Goal: Communication & Community: Answer question/provide support

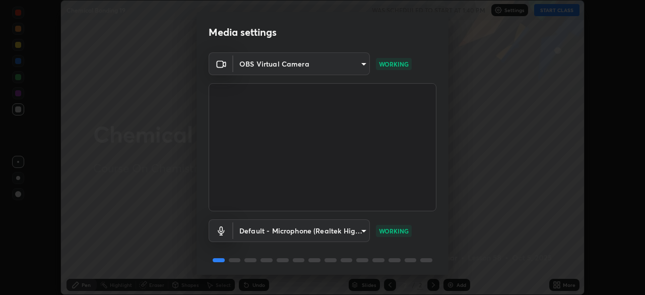
scroll to position [36, 0]
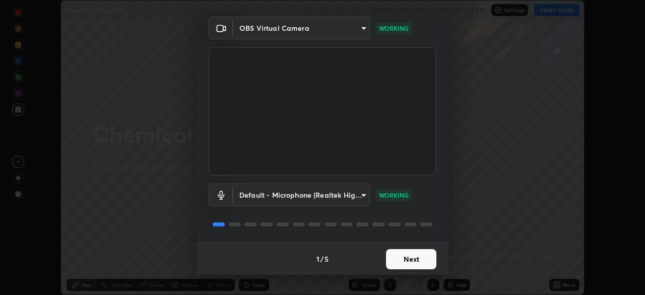
click at [407, 255] on button "Next" at bounding box center [411, 259] width 50 height 20
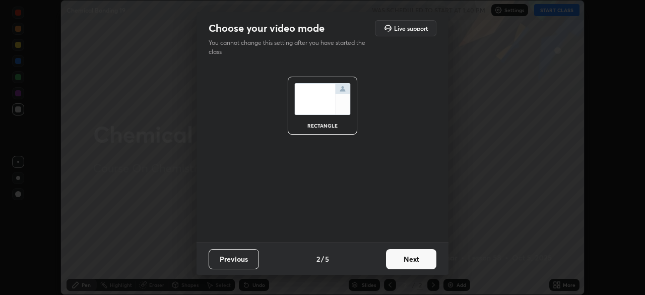
scroll to position [0, 0]
click at [414, 258] on button "Next" at bounding box center [411, 259] width 50 height 20
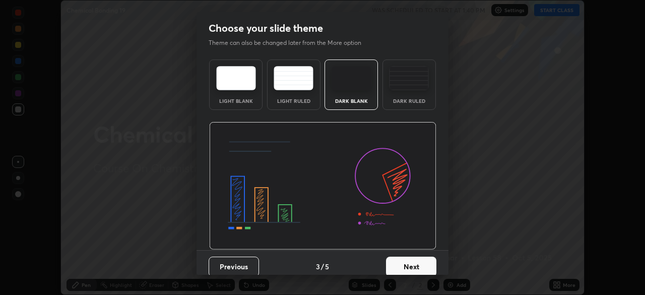
click at [408, 266] on button "Next" at bounding box center [411, 266] width 50 height 20
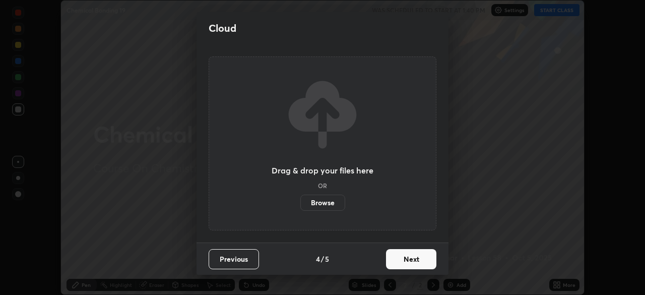
click at [405, 261] on button "Next" at bounding box center [411, 259] width 50 height 20
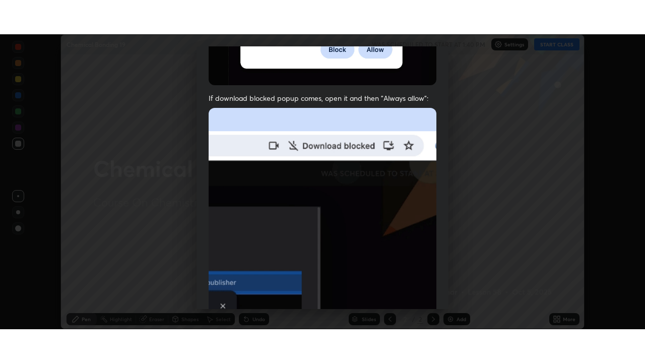
scroll to position [241, 0]
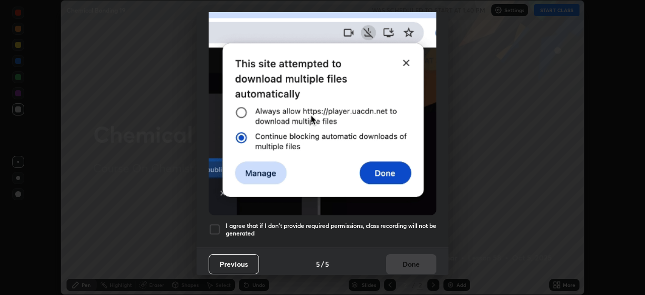
click at [219, 225] on div at bounding box center [215, 229] width 12 height 12
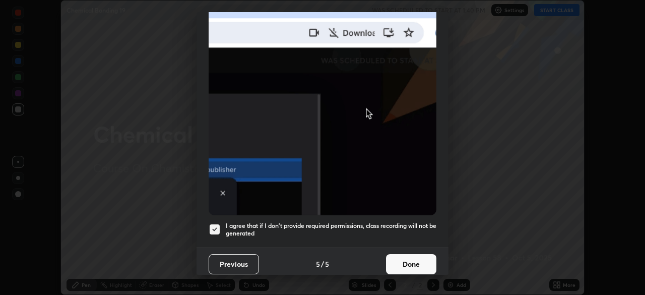
click at [405, 258] on button "Done" at bounding box center [411, 264] width 50 height 20
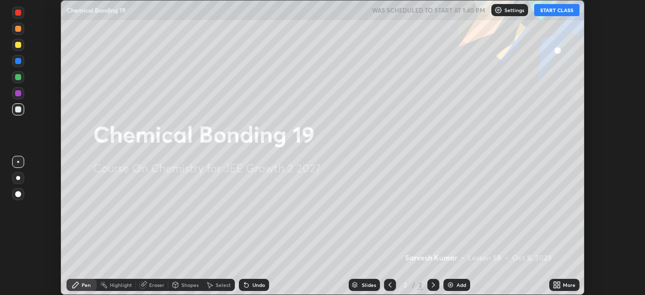
click at [553, 12] on button "START CLASS" at bounding box center [556, 10] width 45 height 12
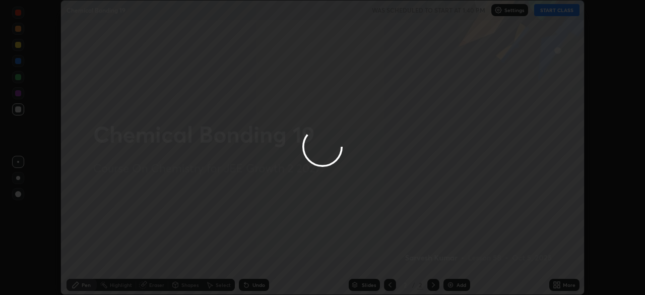
click at [565, 287] on div at bounding box center [322, 147] width 645 height 295
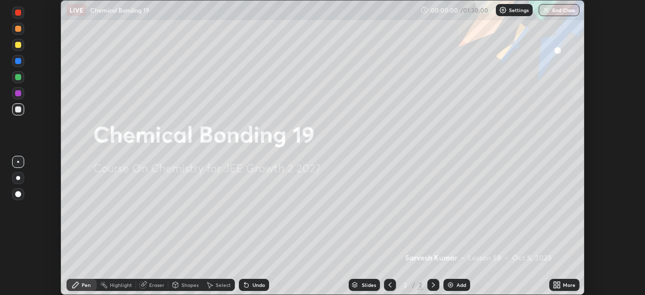
click at [558, 286] on icon at bounding box center [558, 286] width 3 height 3
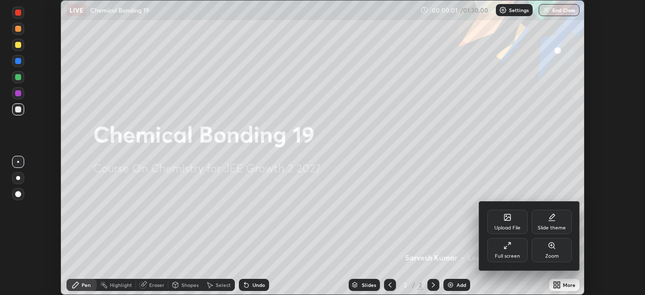
click at [515, 253] on div "Full screen" at bounding box center [507, 255] width 25 height 5
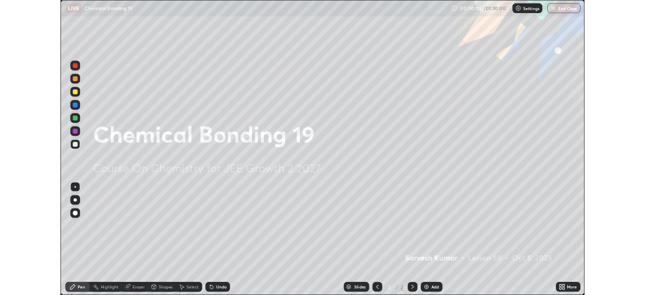
scroll to position [363, 645]
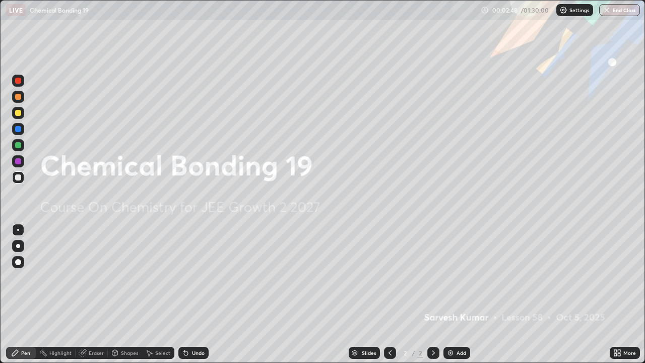
click at [622, 294] on div "More" at bounding box center [625, 353] width 30 height 12
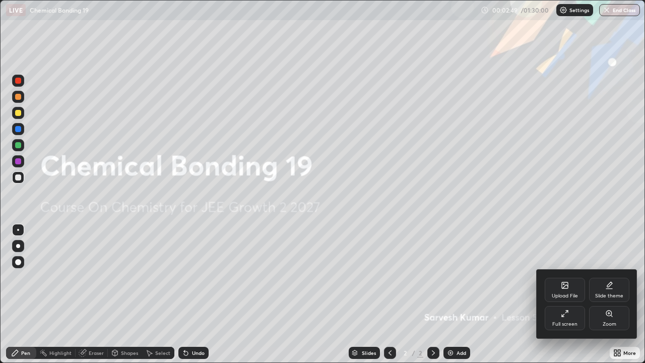
click at [566, 288] on icon at bounding box center [565, 285] width 6 height 6
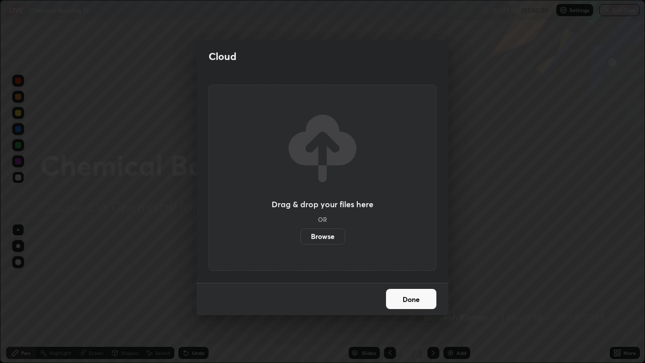
click at [329, 233] on label "Browse" at bounding box center [322, 236] width 45 height 16
click at [300, 233] on input "Browse" at bounding box center [300, 236] width 0 height 16
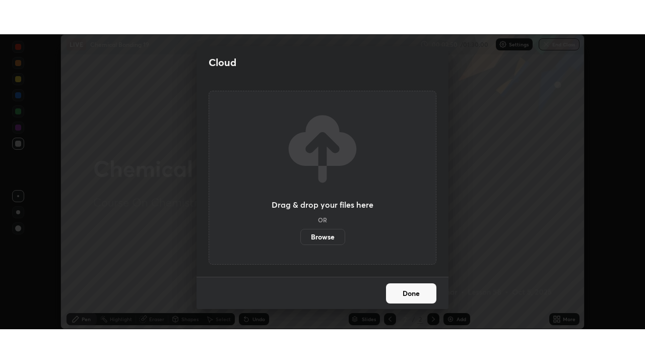
scroll to position [50078, 49728]
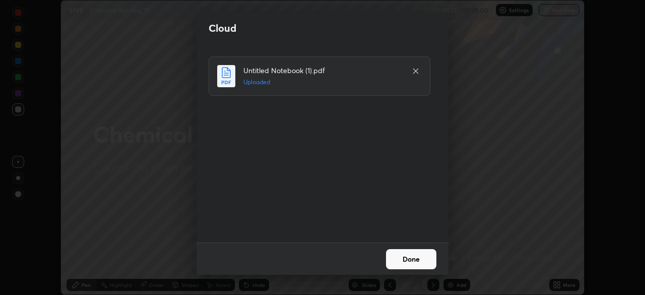
click at [419, 261] on button "Done" at bounding box center [411, 259] width 50 height 20
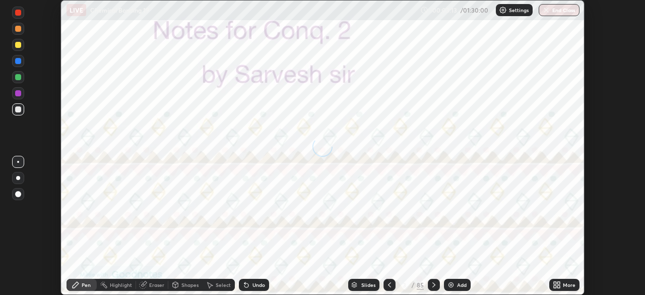
click at [560, 285] on icon at bounding box center [558, 286] width 3 height 3
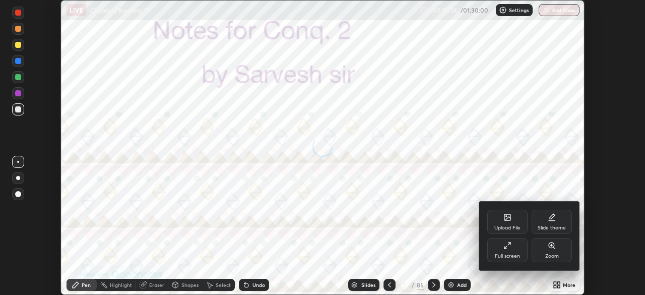
click at [515, 248] on div "Full screen" at bounding box center [507, 250] width 40 height 24
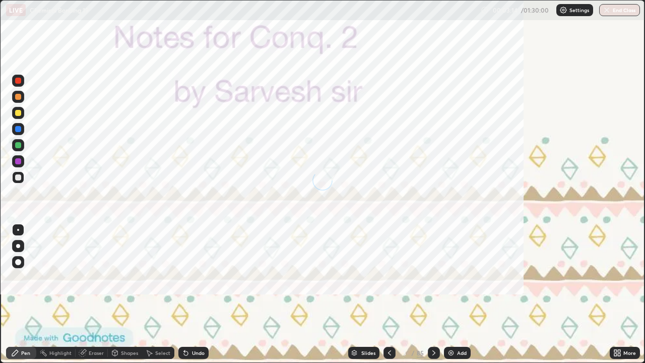
scroll to position [363, 645]
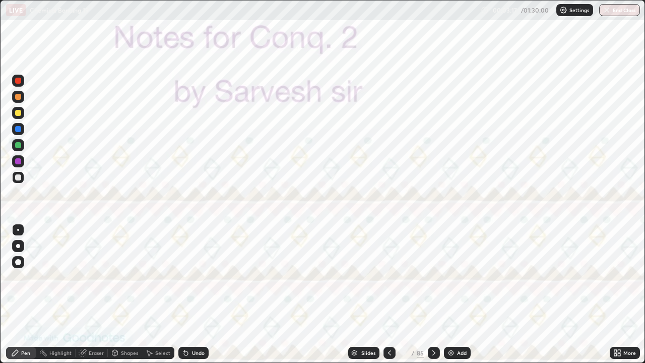
click at [354, 294] on icon at bounding box center [354, 354] width 5 height 2
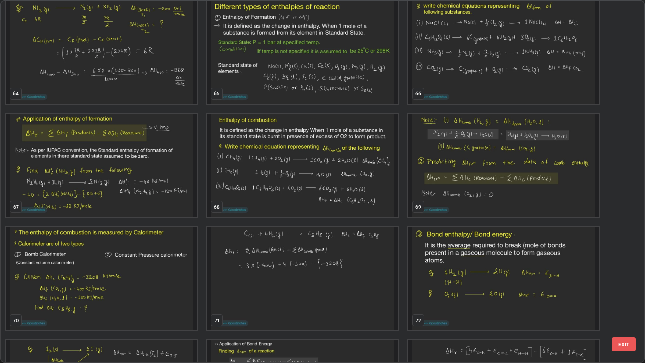
scroll to position [2381, 0]
click at [162, 185] on img "grid" at bounding box center [101, 165] width 191 height 103
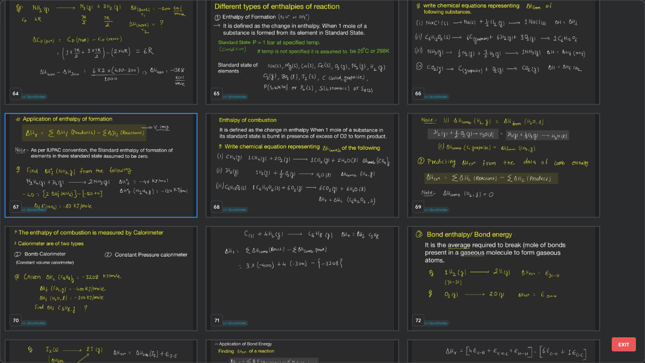
click at [162, 185] on img "grid" at bounding box center [101, 165] width 191 height 103
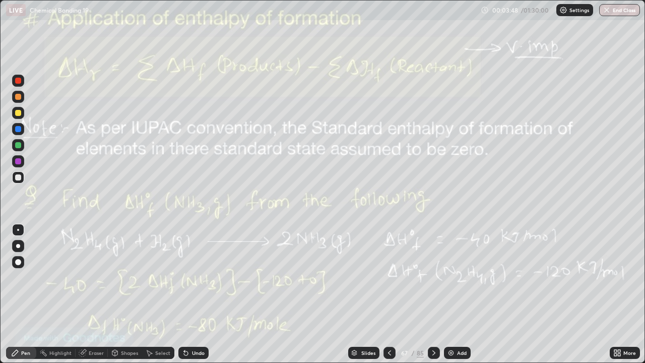
click at [435, 294] on icon at bounding box center [434, 353] width 8 height 8
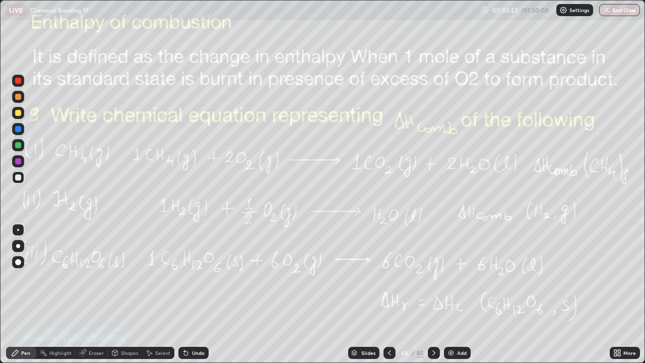
click at [449, 294] on img at bounding box center [451, 353] width 8 height 8
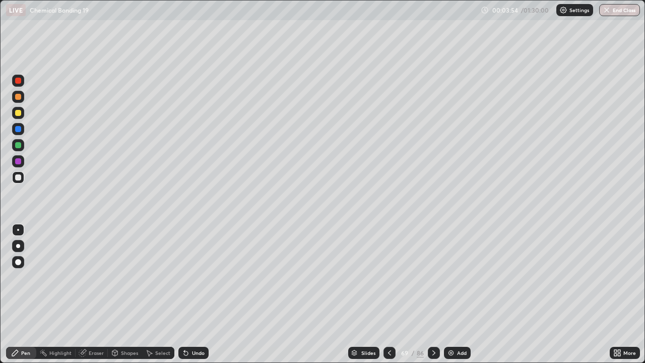
click at [19, 96] on div at bounding box center [18, 97] width 6 height 6
click at [385, 294] on div at bounding box center [389, 353] width 12 height 12
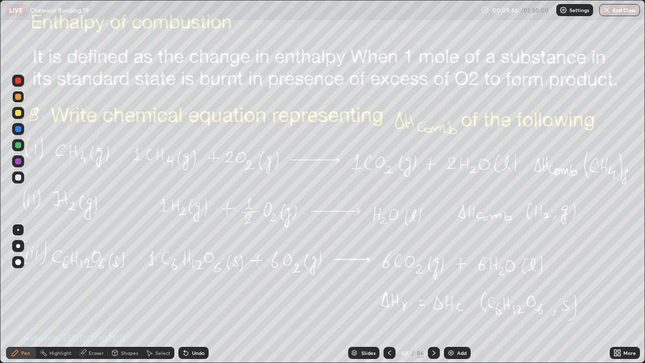
click at [431, 294] on icon at bounding box center [434, 353] width 8 height 8
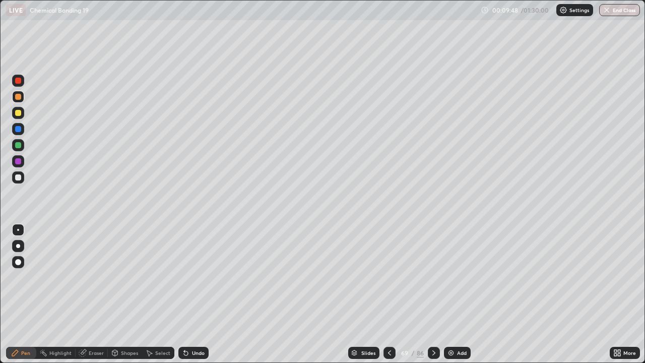
click at [454, 294] on div "Add" at bounding box center [457, 353] width 27 height 12
click at [20, 112] on div at bounding box center [18, 113] width 6 height 6
click at [187, 294] on icon at bounding box center [186, 353] width 8 height 8
click at [189, 294] on div "Undo" at bounding box center [193, 353] width 30 height 12
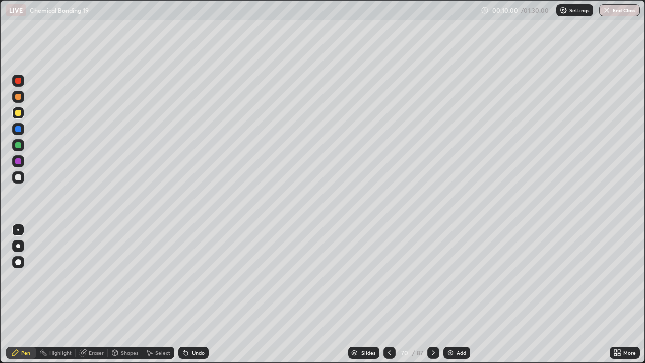
click at [189, 294] on div "Undo" at bounding box center [193, 353] width 30 height 12
click at [190, 294] on div "Undo" at bounding box center [193, 353] width 30 height 12
click at [20, 149] on div at bounding box center [18, 145] width 12 height 12
click at [432, 294] on icon at bounding box center [433, 353] width 8 height 8
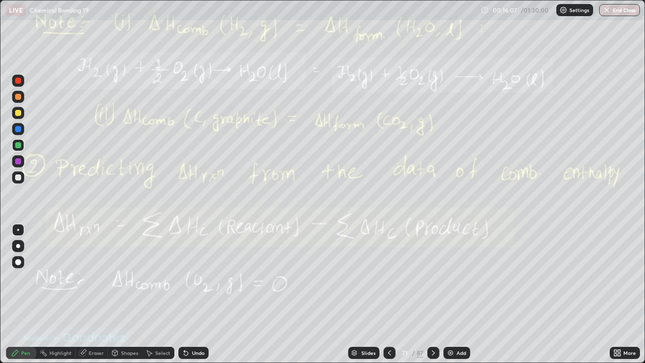
click at [15, 294] on icon at bounding box center [15, 353] width 6 height 6
click at [456, 294] on div "Add" at bounding box center [461, 352] width 10 height 5
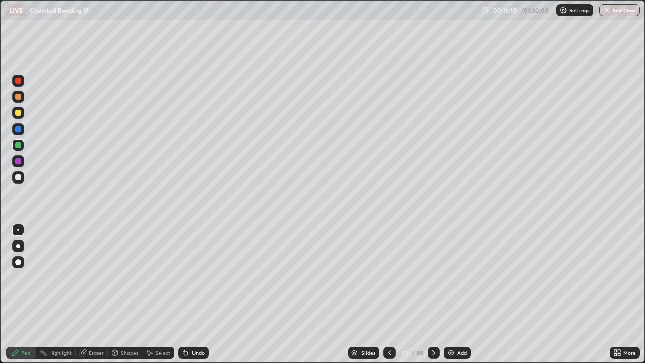
click at [18, 96] on div at bounding box center [18, 97] width 6 height 6
click at [18, 112] on div at bounding box center [18, 113] width 6 height 6
click at [19, 147] on div at bounding box center [18, 145] width 6 height 6
click at [384, 294] on div at bounding box center [389, 353] width 12 height 12
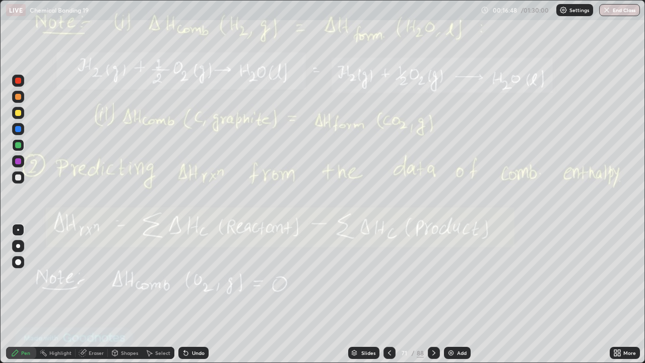
click at [434, 294] on icon at bounding box center [433, 352] width 3 height 5
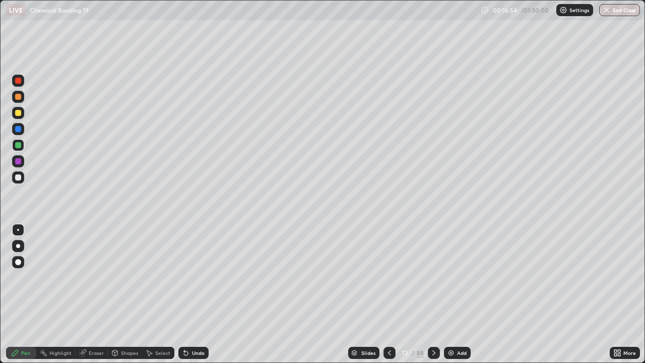
click at [383, 294] on div at bounding box center [389, 353] width 12 height 12
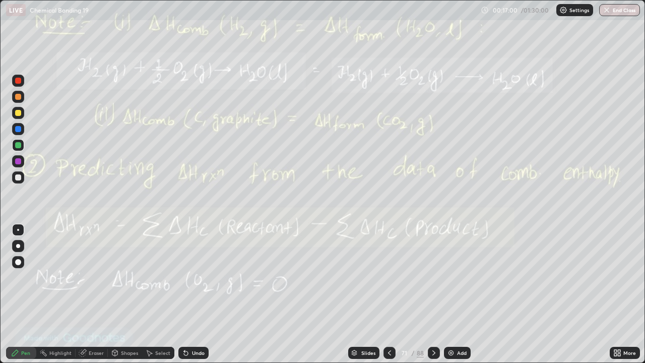
click at [432, 294] on icon at bounding box center [434, 353] width 8 height 8
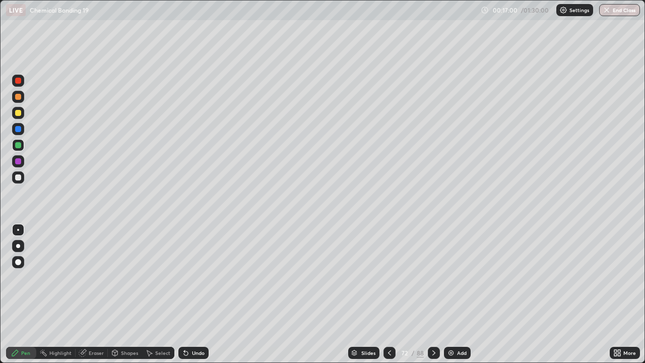
click at [432, 294] on icon at bounding box center [433, 352] width 3 height 5
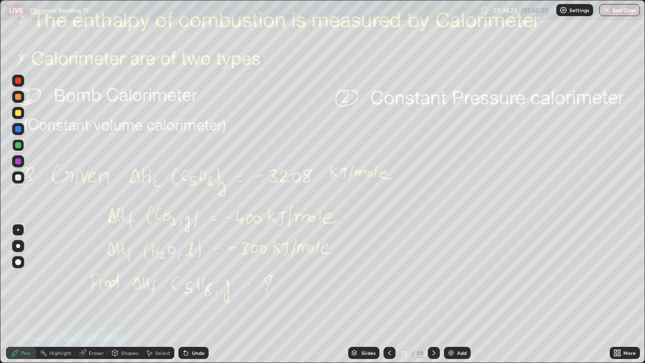
click at [18, 179] on div at bounding box center [18, 177] width 6 height 6
click at [96, 294] on div "Eraser" at bounding box center [92, 353] width 32 height 12
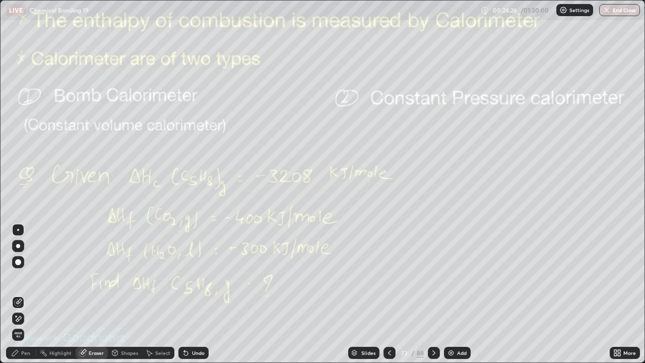
click at [21, 294] on icon at bounding box center [19, 318] width 6 height 5
click at [19, 294] on icon at bounding box center [15, 353] width 8 height 8
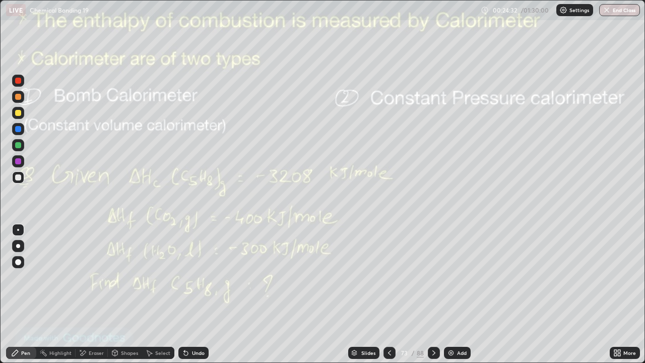
click at [196, 294] on div "Undo" at bounding box center [193, 353] width 30 height 12
click at [197, 294] on div "Undo" at bounding box center [193, 353] width 30 height 12
click at [200, 294] on div "Undo" at bounding box center [193, 353] width 30 height 12
click at [436, 294] on div at bounding box center [434, 353] width 12 height 12
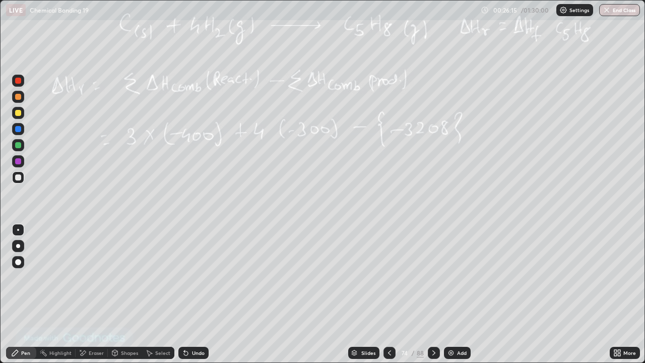
click at [388, 294] on icon at bounding box center [389, 353] width 8 height 8
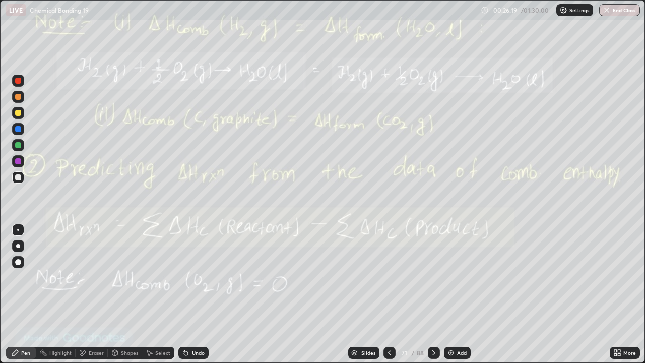
click at [432, 294] on icon at bounding box center [434, 353] width 8 height 8
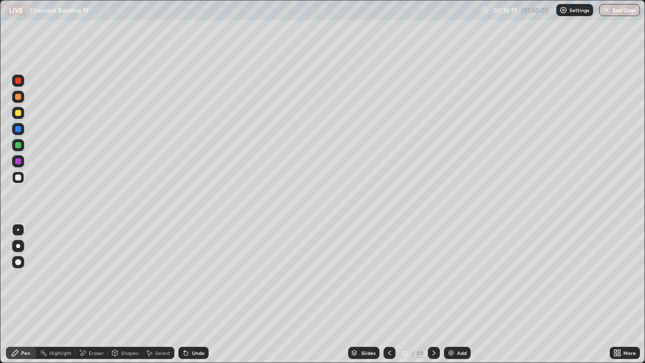
click at [432, 294] on icon at bounding box center [434, 353] width 8 height 8
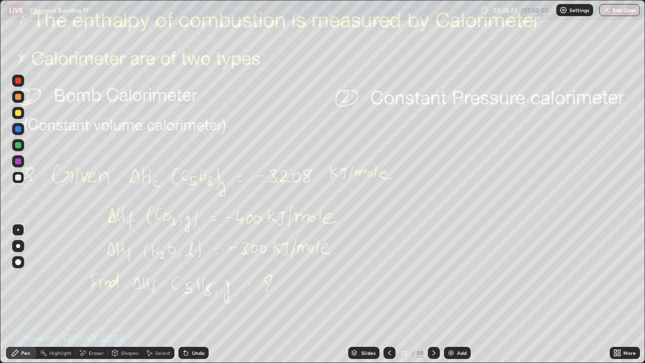
click at [432, 294] on icon at bounding box center [434, 353] width 8 height 8
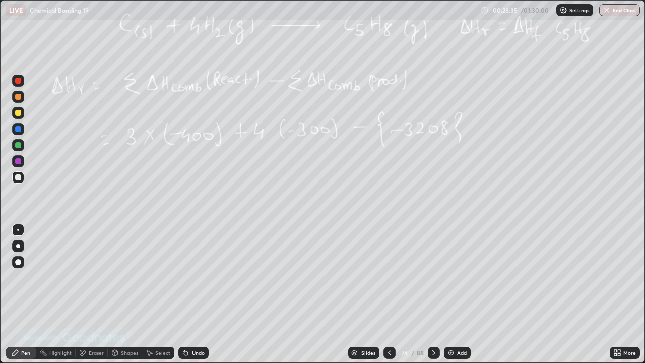
click at [375, 294] on div "Slides" at bounding box center [363, 353] width 31 height 12
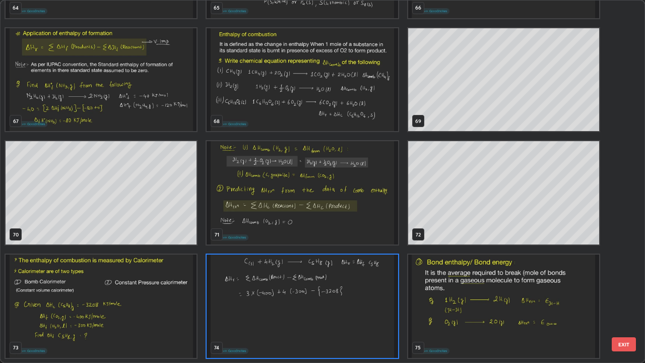
scroll to position [359, 639]
click at [316, 294] on img "grid" at bounding box center [302, 305] width 191 height 103
click at [314, 294] on img "grid" at bounding box center [302, 305] width 191 height 103
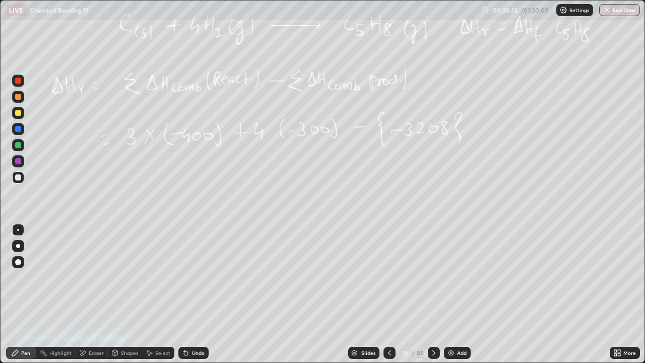
click at [385, 294] on icon at bounding box center [389, 353] width 8 height 8
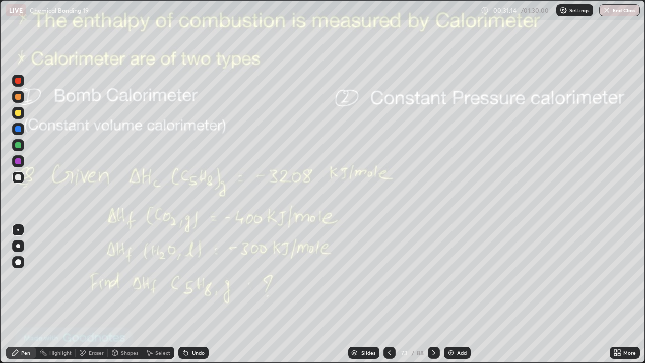
click at [14, 145] on div at bounding box center [18, 145] width 12 height 12
click at [93, 294] on div "Eraser" at bounding box center [92, 353] width 32 height 12
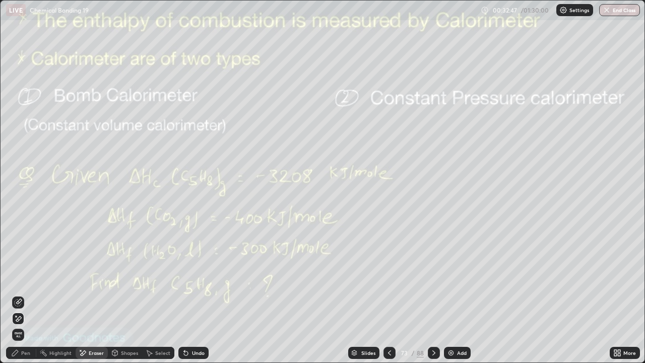
click at [18, 294] on span "Erase all" at bounding box center [18, 334] width 11 height 6
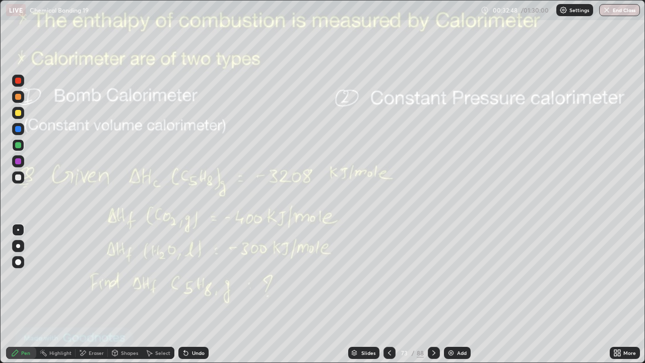
click at [432, 294] on div at bounding box center [434, 353] width 12 height 12
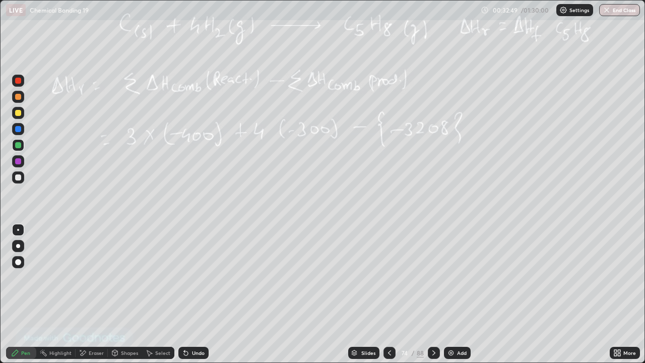
click at [431, 294] on icon at bounding box center [434, 353] width 8 height 8
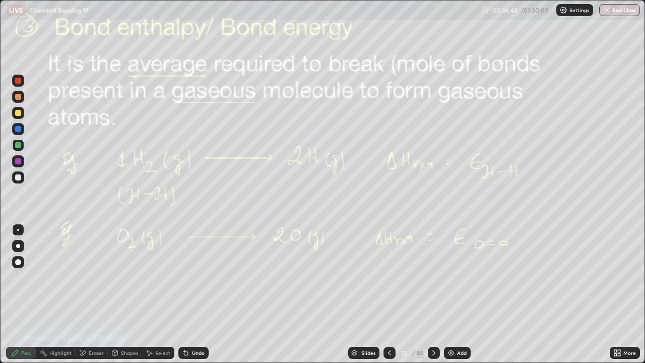
click at [18, 146] on div at bounding box center [18, 145] width 6 height 6
click at [449, 294] on img at bounding box center [451, 353] width 8 height 8
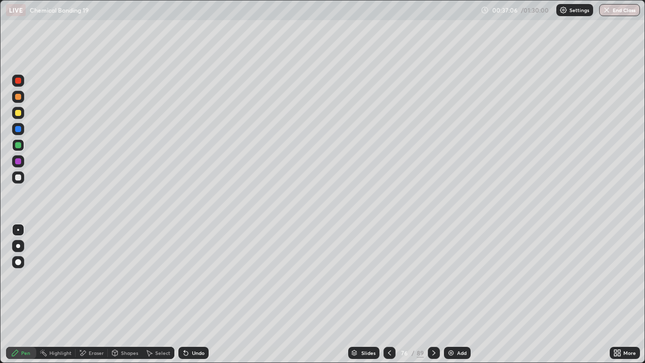
click at [433, 294] on icon at bounding box center [434, 353] width 8 height 8
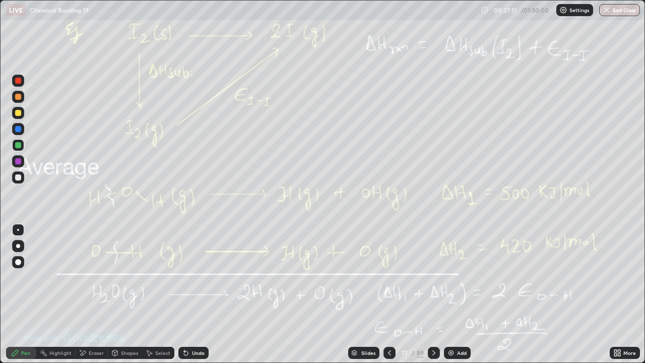
click at [385, 294] on icon at bounding box center [389, 353] width 8 height 8
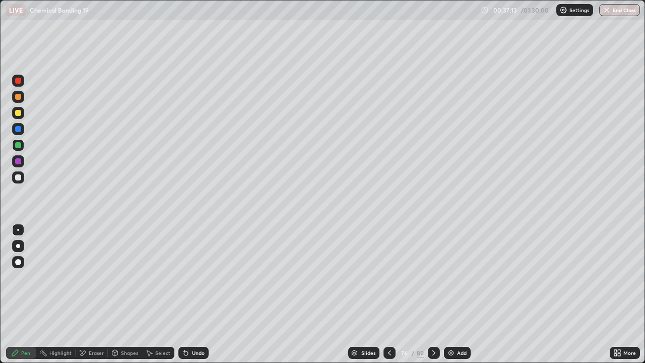
click at [430, 294] on icon at bounding box center [434, 353] width 8 height 8
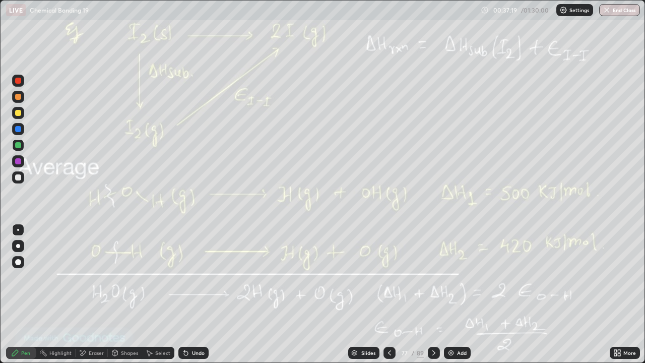
click at [384, 294] on div at bounding box center [389, 353] width 12 height 12
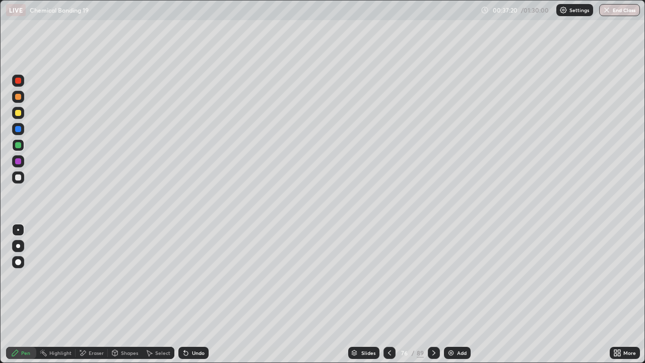
click at [384, 294] on div at bounding box center [389, 353] width 12 height 12
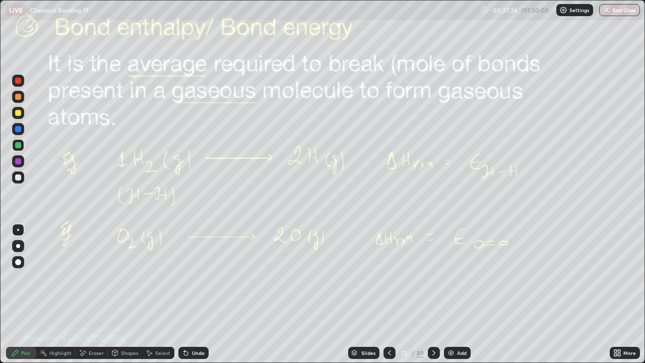
click at [429, 294] on div at bounding box center [434, 353] width 12 height 12
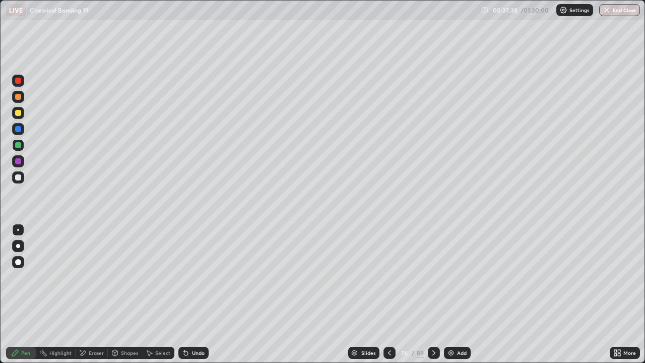
click at [431, 294] on icon at bounding box center [434, 353] width 8 height 8
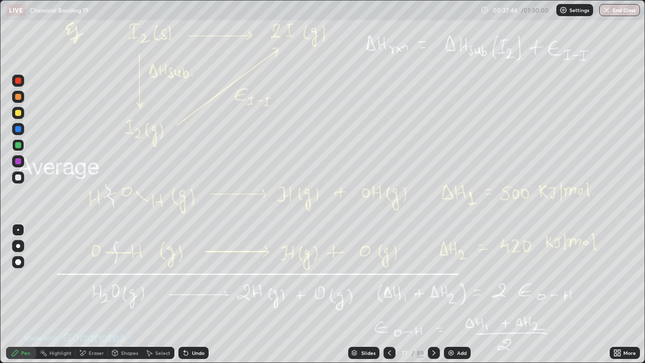
click at [389, 294] on icon at bounding box center [389, 353] width 8 height 8
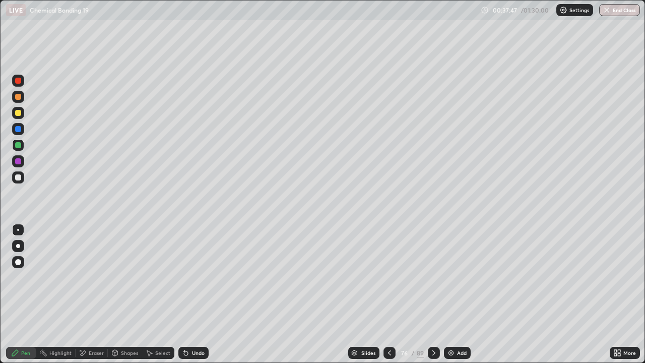
click at [388, 294] on icon at bounding box center [389, 353] width 8 height 8
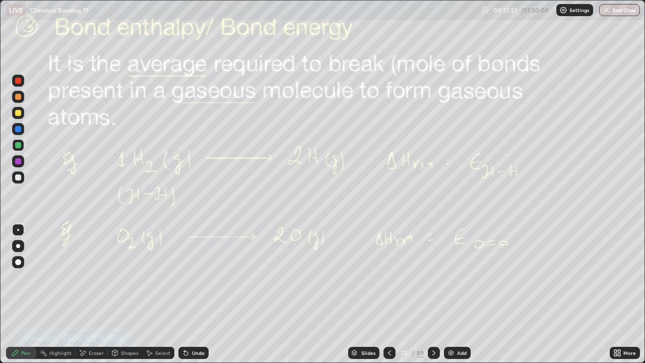
click at [433, 294] on icon at bounding box center [434, 353] width 8 height 8
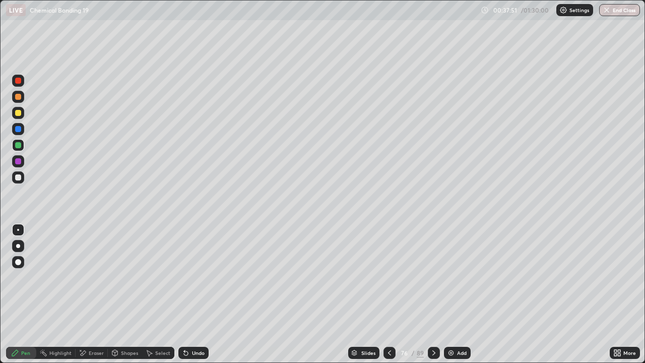
click at [432, 294] on icon at bounding box center [433, 352] width 3 height 5
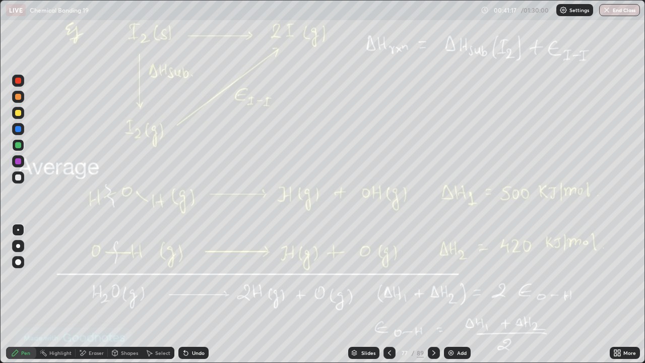
click at [433, 294] on icon at bounding box center [433, 352] width 3 height 5
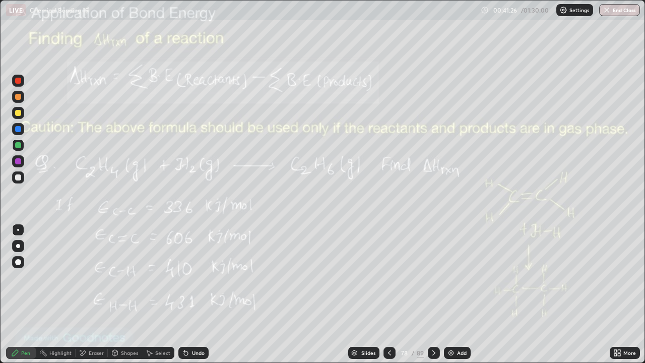
click at [17, 149] on div at bounding box center [18, 145] width 12 height 12
click at [84, 294] on icon at bounding box center [83, 353] width 8 height 9
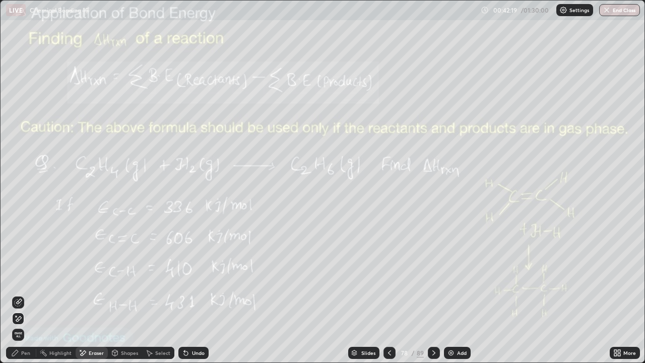
click at [17, 294] on div "Pen" at bounding box center [21, 353] width 30 height 12
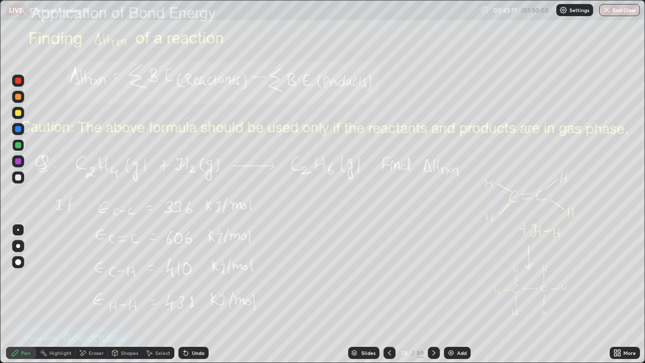
click at [86, 294] on div "Eraser" at bounding box center [92, 353] width 32 height 12
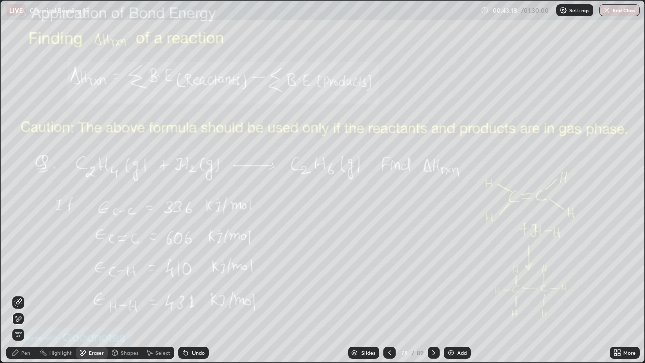
click at [432, 294] on icon at bounding box center [433, 352] width 3 height 5
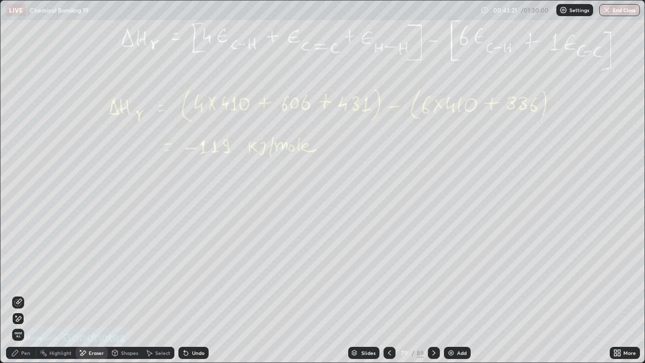
click at [385, 294] on icon at bounding box center [389, 353] width 8 height 8
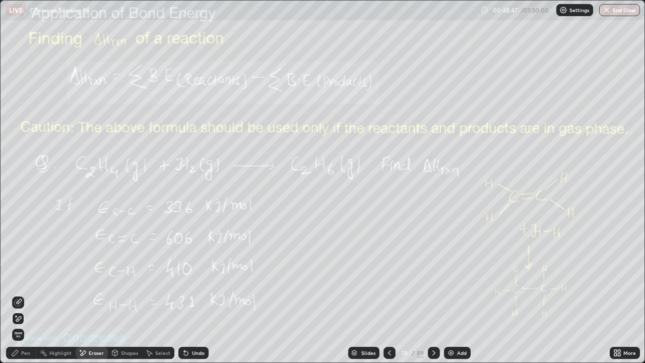
click at [431, 294] on icon at bounding box center [434, 353] width 8 height 8
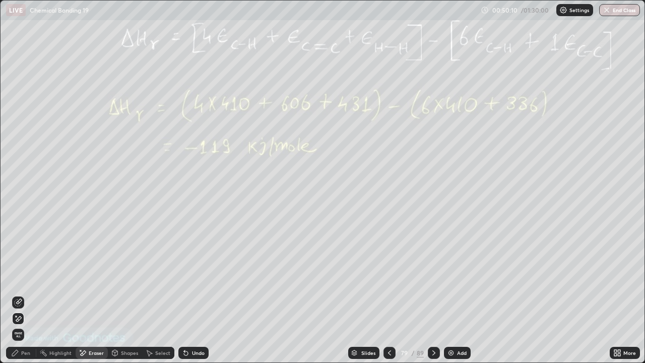
click at [433, 294] on icon at bounding box center [433, 352] width 3 height 5
click at [433, 294] on icon at bounding box center [434, 353] width 8 height 8
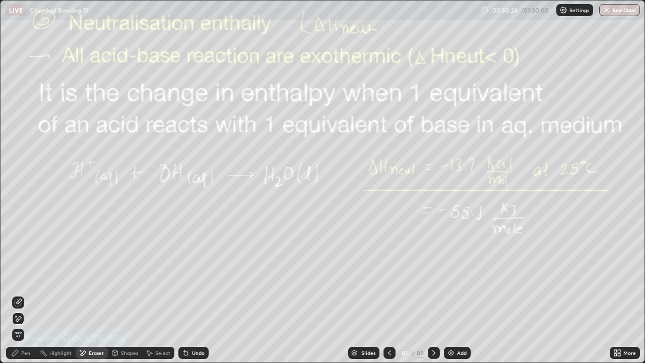
click at [449, 294] on img at bounding box center [451, 353] width 8 height 8
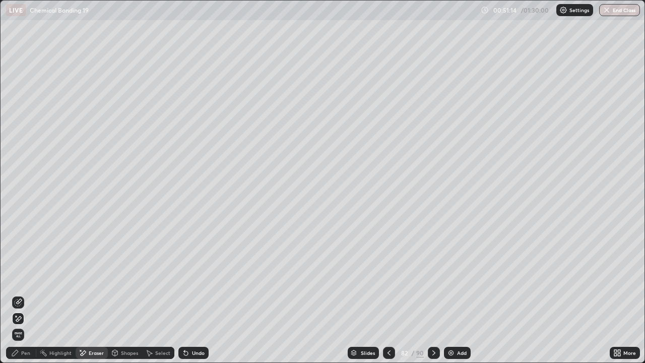
click at [18, 294] on icon at bounding box center [15, 353] width 8 height 8
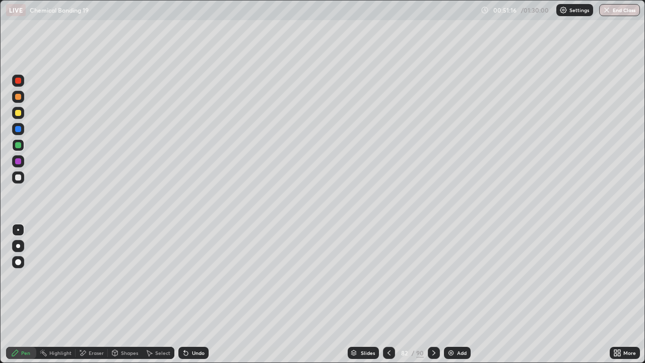
click at [18, 116] on div at bounding box center [18, 113] width 12 height 12
click at [18, 178] on div at bounding box center [18, 177] width 6 height 6
click at [118, 294] on div "Shapes" at bounding box center [125, 353] width 34 height 12
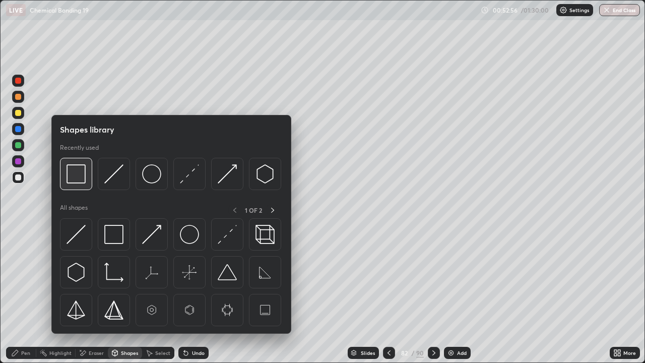
click at [80, 181] on img at bounding box center [75, 173] width 19 height 19
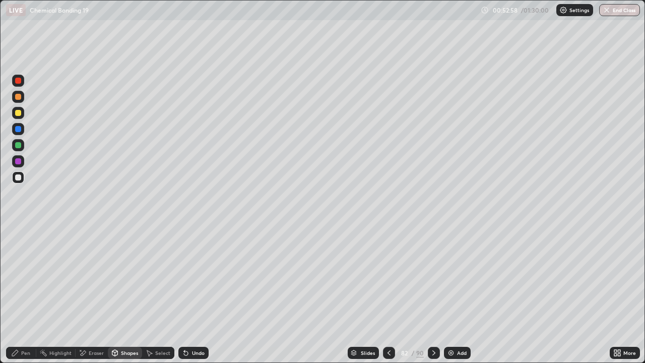
click at [89, 294] on div "Eraser" at bounding box center [96, 352] width 15 height 5
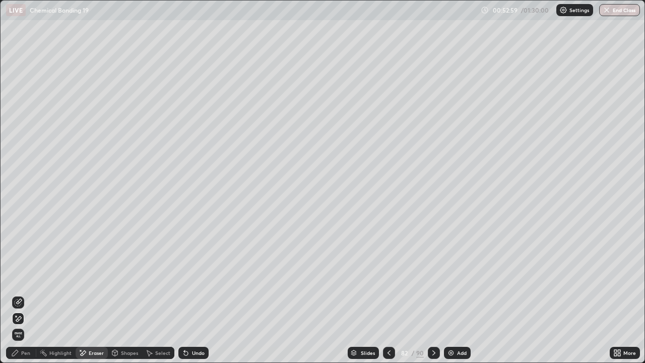
click at [20, 294] on icon at bounding box center [18, 302] width 8 height 8
click at [19, 294] on div "Pen" at bounding box center [21, 353] width 30 height 12
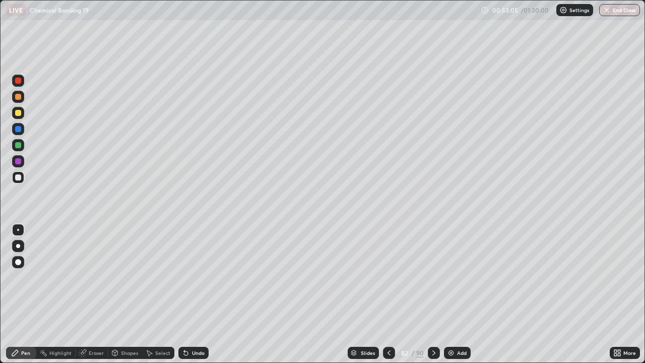
click at [18, 114] on div at bounding box center [18, 113] width 6 height 6
click at [154, 294] on div "Select" at bounding box center [158, 353] width 32 height 12
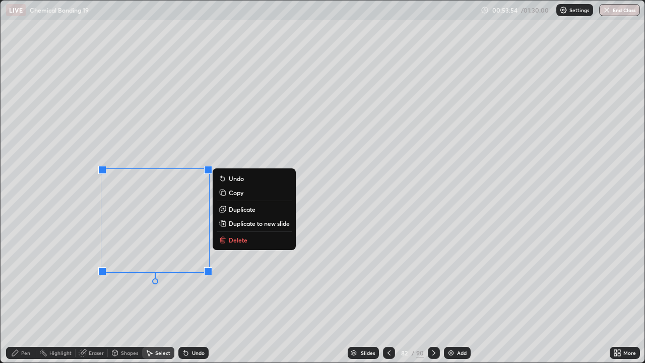
click at [241, 211] on p "Duplicate" at bounding box center [242, 209] width 27 height 8
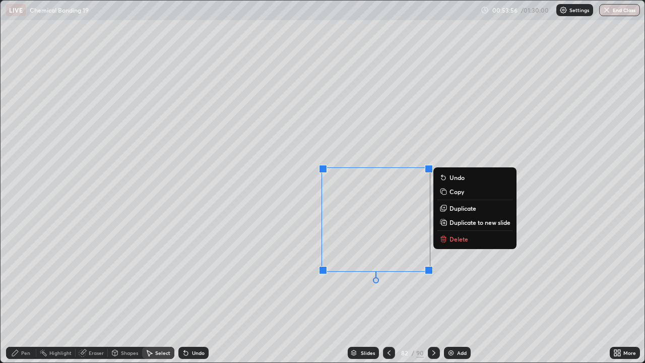
click at [92, 294] on div "Eraser" at bounding box center [96, 352] width 15 height 5
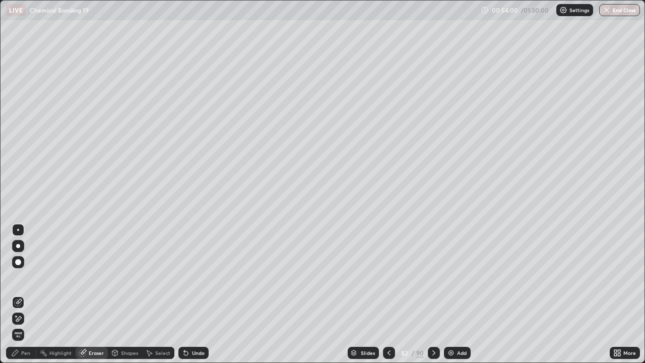
click at [26, 294] on div "Pen" at bounding box center [25, 352] width 9 height 5
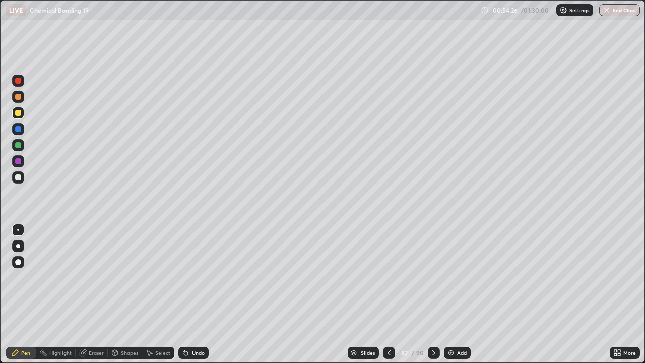
click at [18, 147] on div at bounding box center [18, 145] width 6 height 6
click at [433, 294] on icon at bounding box center [433, 352] width 3 height 5
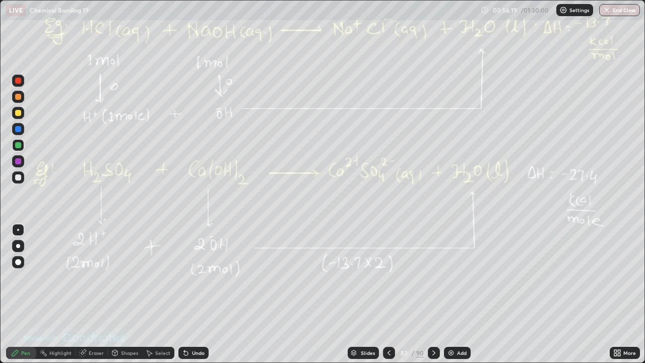
click at [387, 294] on icon at bounding box center [389, 353] width 8 height 8
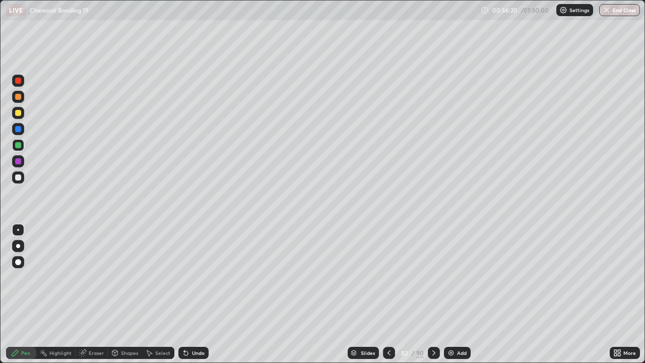
click at [385, 294] on icon at bounding box center [389, 353] width 8 height 8
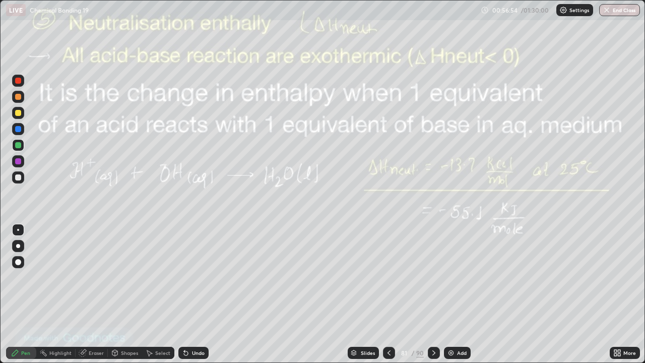
click at [430, 294] on icon at bounding box center [434, 353] width 8 height 8
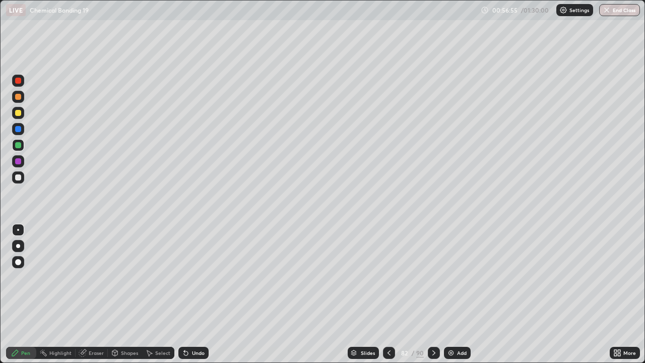
click at [435, 294] on icon at bounding box center [434, 353] width 8 height 8
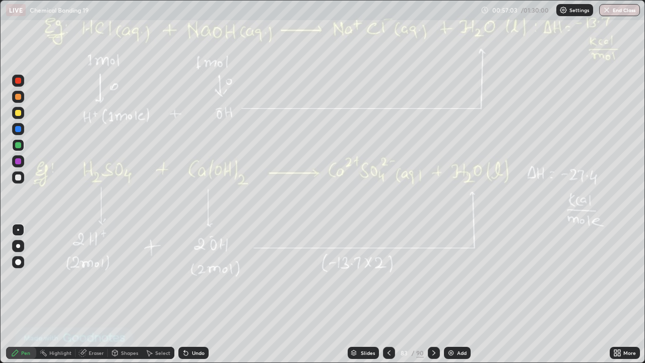
click at [389, 294] on icon at bounding box center [389, 353] width 8 height 8
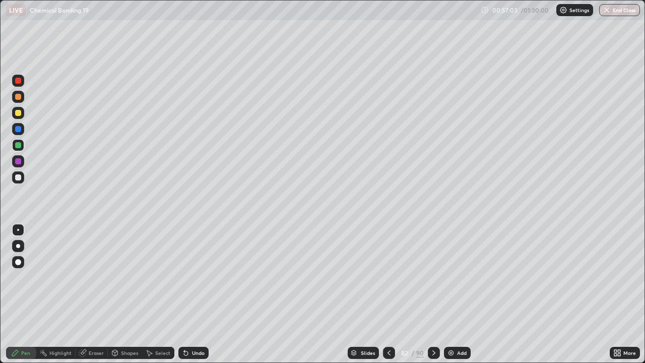
click at [386, 294] on icon at bounding box center [389, 353] width 8 height 8
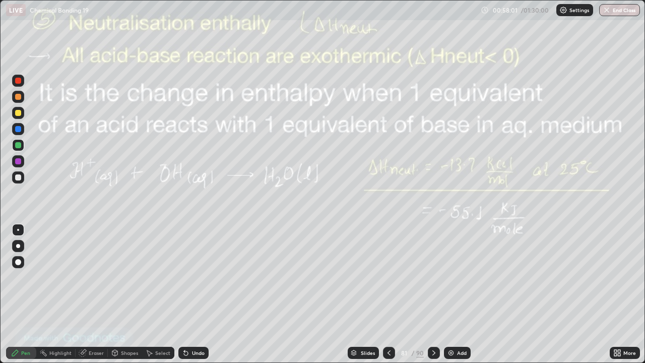
click at [259, 18] on div "LIVE Chemical Bonding 19" at bounding box center [241, 10] width 470 height 20
click at [256, 17] on div "LIVE Chemical Bonding 19" at bounding box center [241, 10] width 470 height 20
click at [432, 294] on icon at bounding box center [434, 353] width 8 height 8
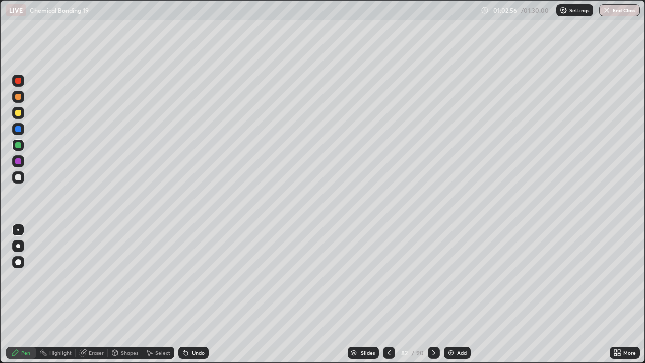
click at [433, 294] on icon at bounding box center [433, 352] width 3 height 5
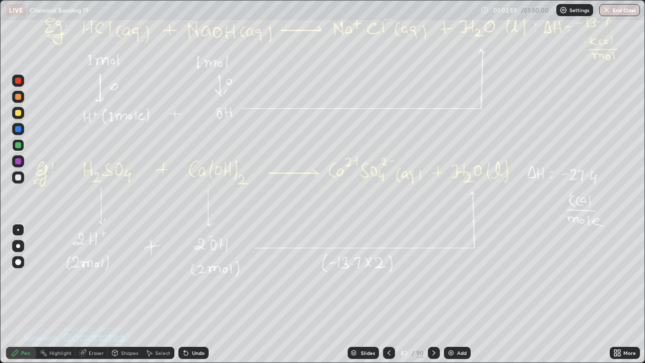
click at [84, 294] on icon at bounding box center [82, 353] width 7 height 7
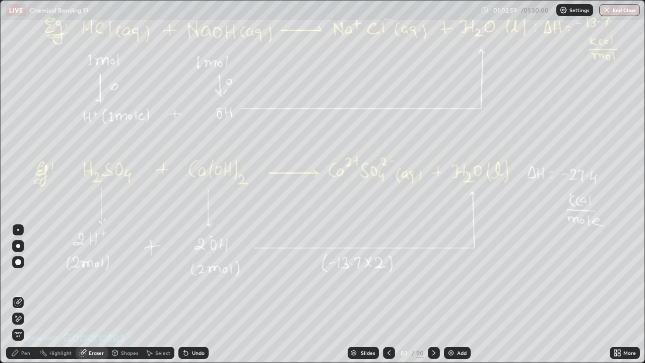
click at [19, 294] on span "Erase all" at bounding box center [18, 334] width 11 height 6
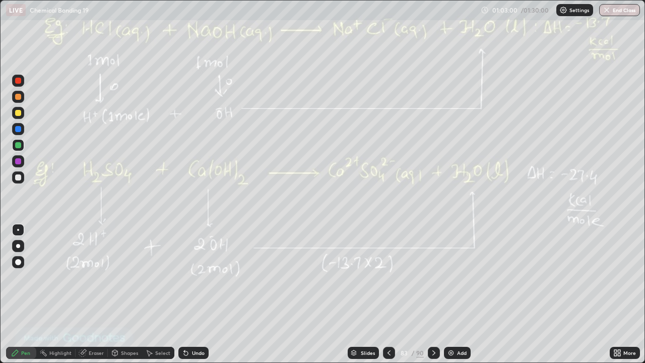
click at [22, 294] on div "Pen" at bounding box center [21, 353] width 30 height 20
click at [434, 294] on icon at bounding box center [434, 353] width 8 height 8
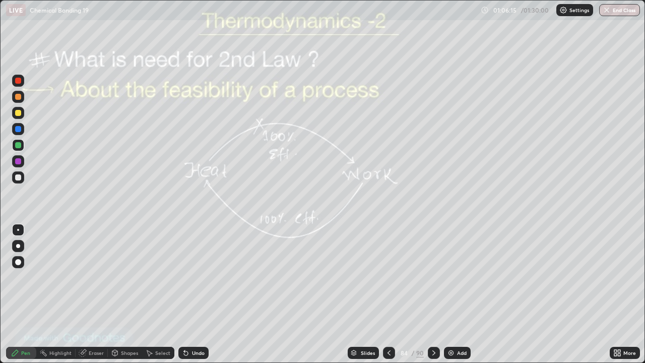
click at [388, 294] on icon at bounding box center [389, 353] width 8 height 8
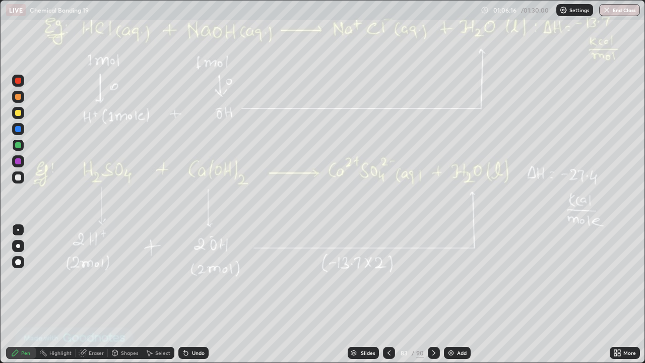
click at [453, 294] on img at bounding box center [451, 353] width 8 height 8
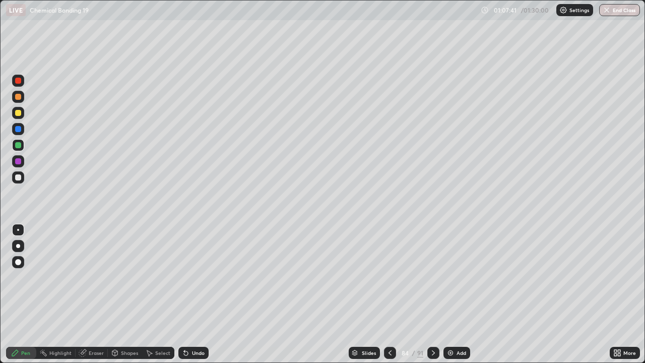
click at [17, 112] on div at bounding box center [18, 113] width 6 height 6
click at [190, 294] on div "Undo" at bounding box center [193, 353] width 30 height 12
click at [158, 294] on div "Select" at bounding box center [162, 352] width 15 height 5
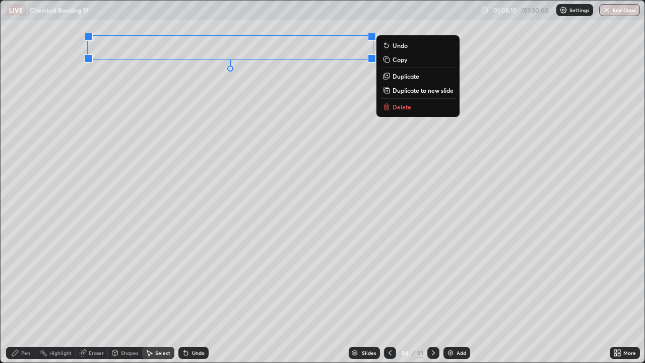
click at [395, 77] on p "Duplicate" at bounding box center [405, 76] width 27 height 8
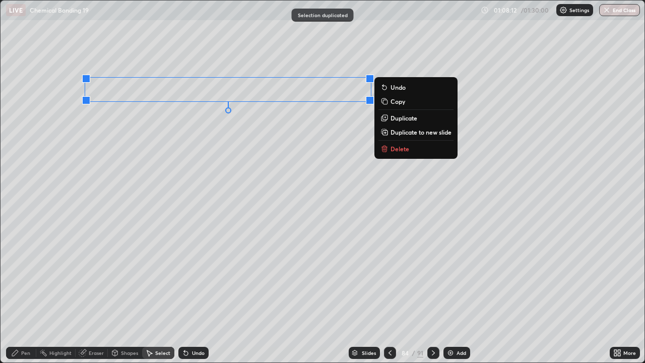
click at [398, 119] on p "Duplicate" at bounding box center [403, 118] width 27 height 8
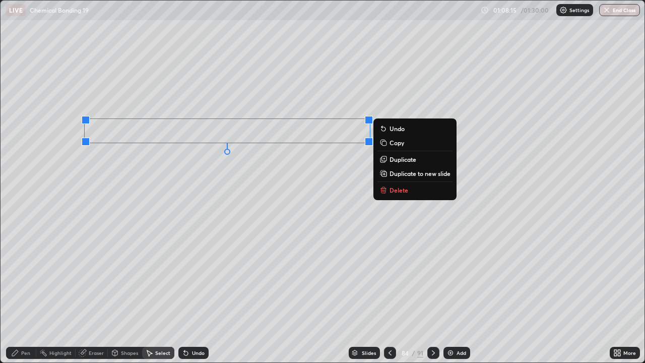
click at [63, 294] on div "Highlight" at bounding box center [60, 352] width 22 height 5
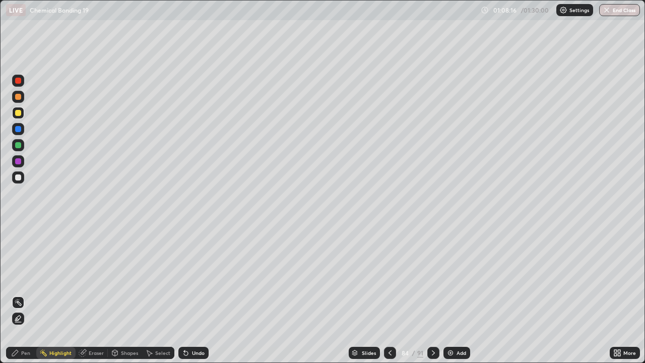
click at [89, 294] on div "Eraser" at bounding box center [96, 352] width 15 height 5
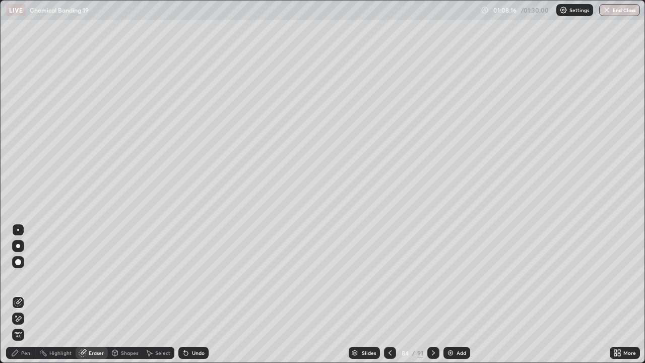
click at [19, 294] on icon at bounding box center [18, 318] width 8 height 9
click at [26, 294] on div "Pen" at bounding box center [25, 352] width 9 height 5
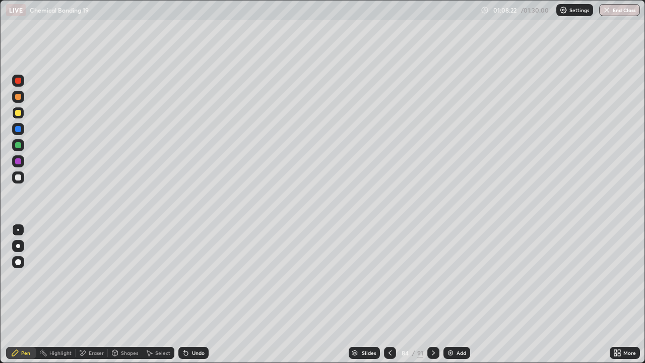
click at [97, 294] on div "Eraser" at bounding box center [92, 353] width 32 height 20
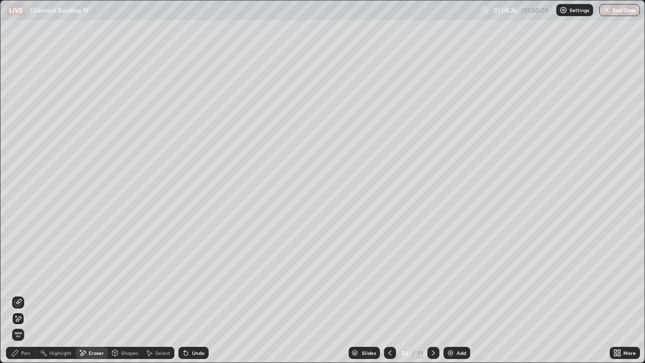
click at [21, 294] on div "Pen" at bounding box center [21, 353] width 30 height 12
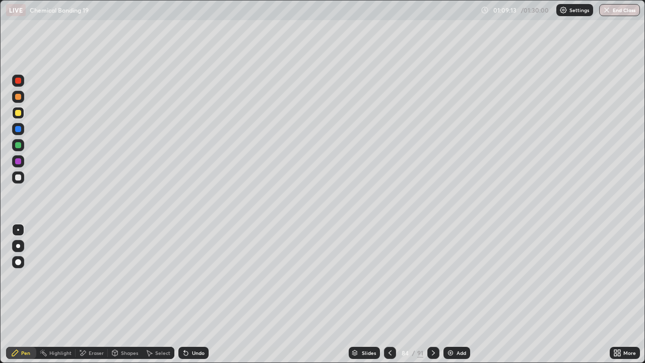
click at [16, 148] on div at bounding box center [18, 145] width 12 height 12
click at [458, 294] on div "Add" at bounding box center [461, 352] width 10 height 5
click at [120, 294] on div "Shapes" at bounding box center [125, 353] width 34 height 12
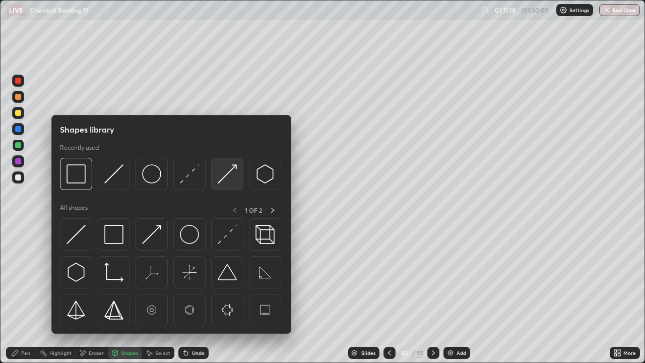
click at [225, 173] on img at bounding box center [227, 173] width 19 height 19
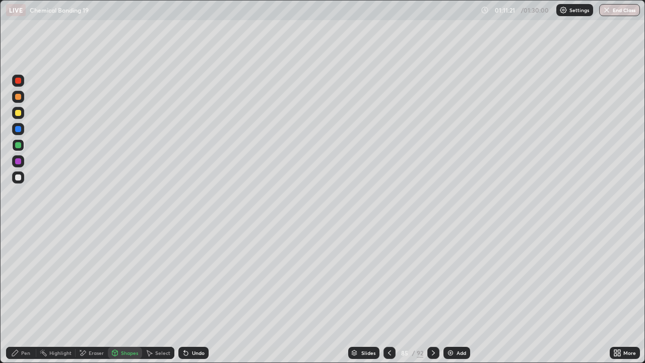
click at [30, 294] on div "Pen" at bounding box center [21, 353] width 30 height 12
click at [460, 294] on div "Add" at bounding box center [461, 352] width 10 height 5
click at [457, 294] on div "Add" at bounding box center [462, 352] width 10 height 5
click at [192, 294] on div "Undo" at bounding box center [198, 352] width 13 height 5
click at [617, 9] on button "End Class" at bounding box center [619, 10] width 41 height 12
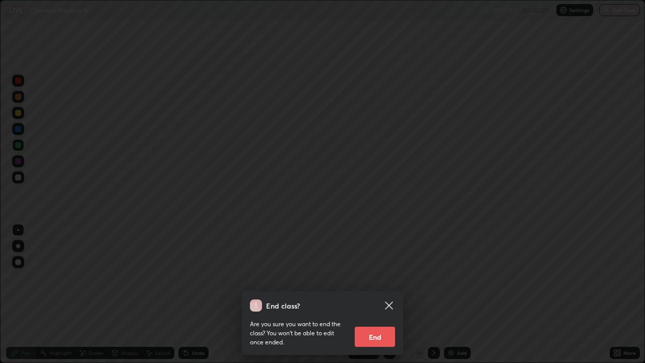
click at [370, 294] on button "End" at bounding box center [375, 336] width 40 height 20
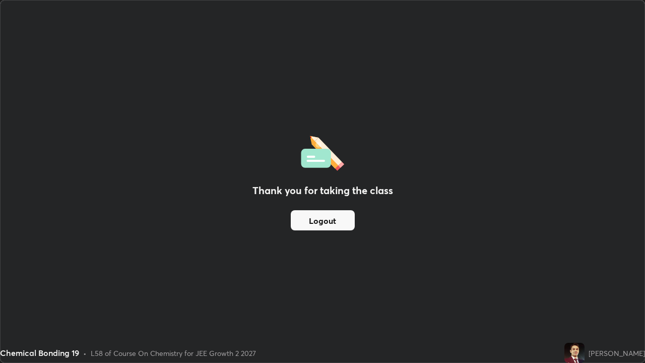
click at [323, 218] on button "Logout" at bounding box center [323, 220] width 64 height 20
click at [331, 218] on button "Logout" at bounding box center [323, 220] width 64 height 20
